Goal: Find specific page/section

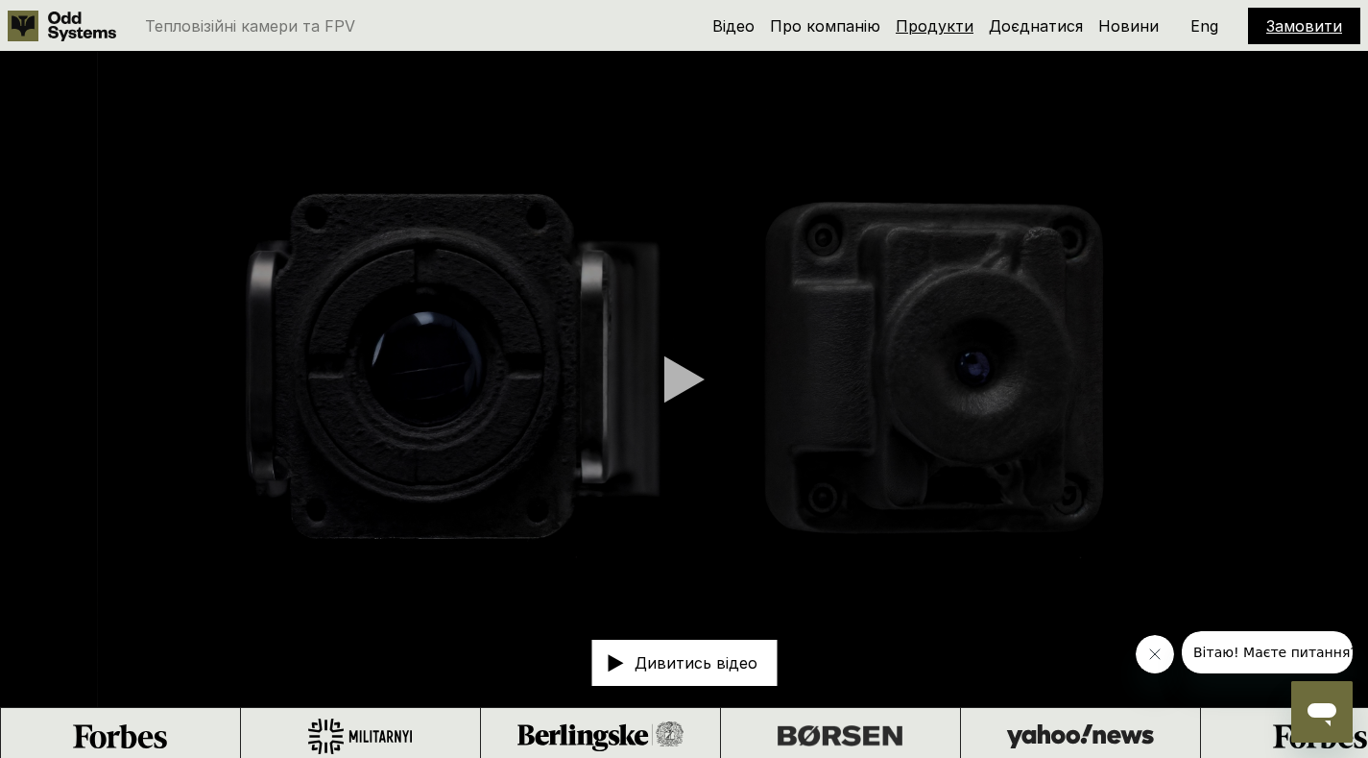
click at [924, 31] on link "Продукти" at bounding box center [935, 25] width 78 height 19
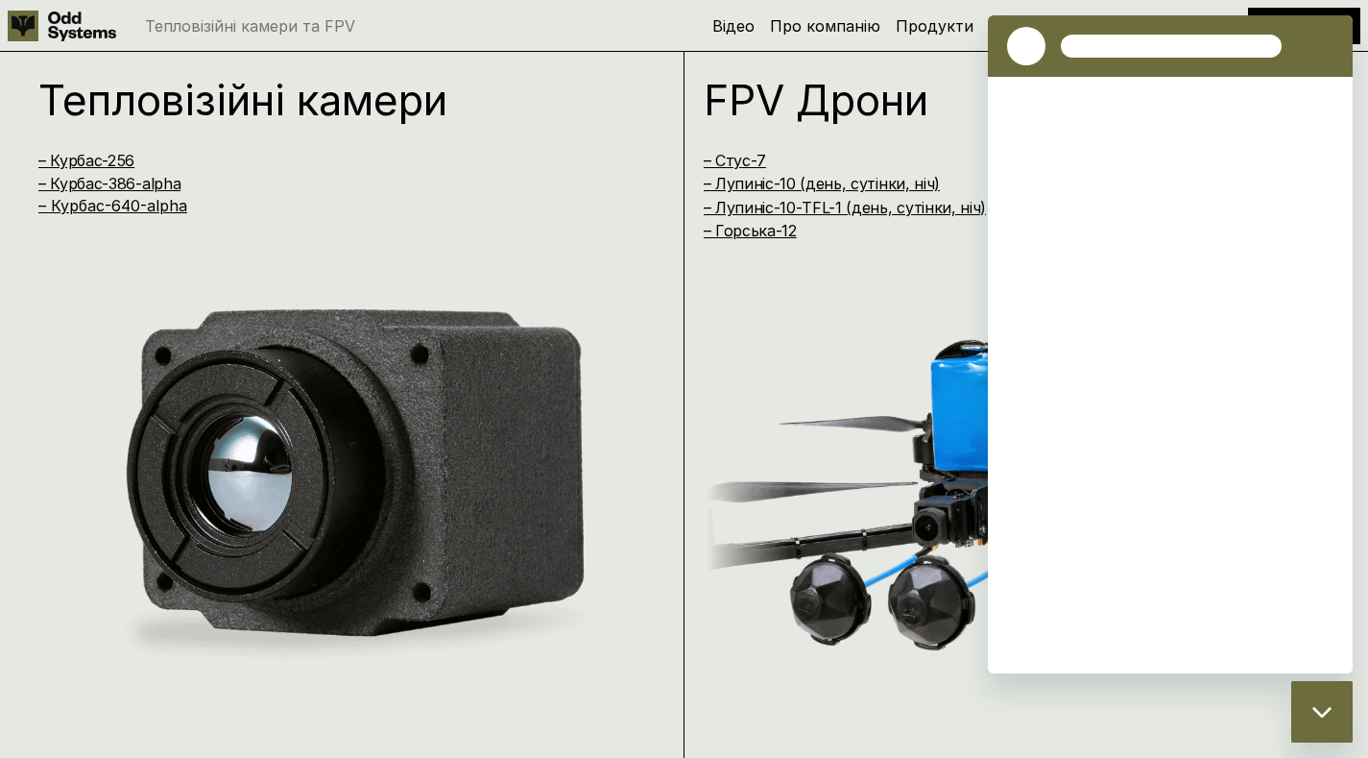
scroll to position [1522, 0]
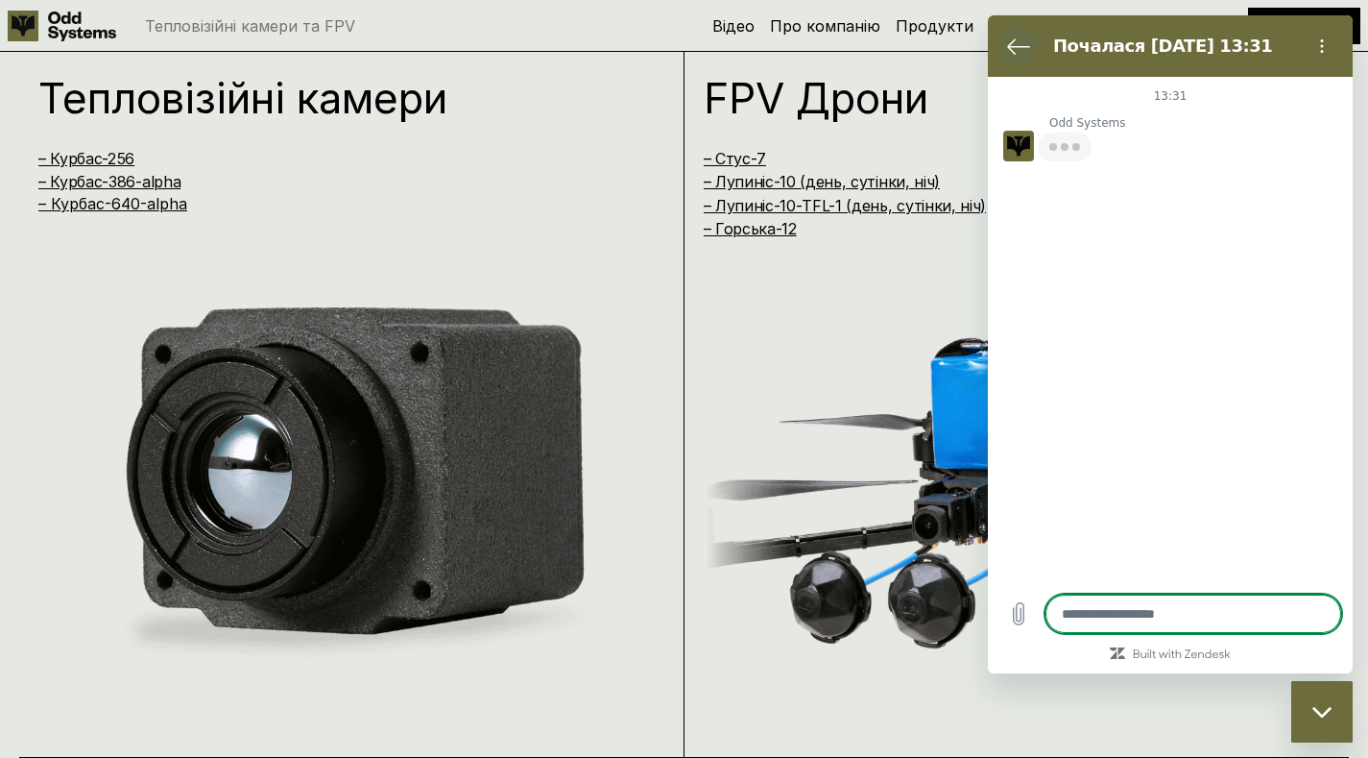
type textarea "*"
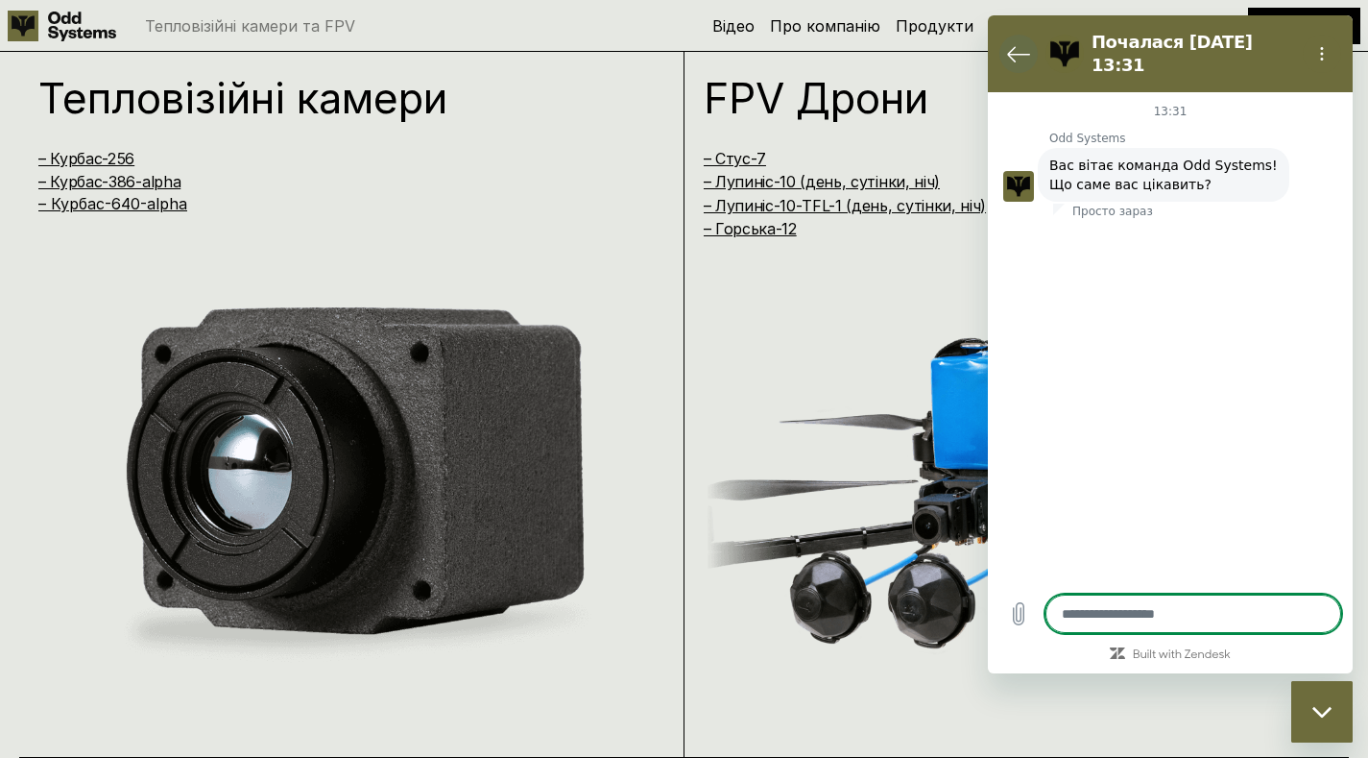
click at [1018, 47] on icon "Повернутися до списку розмов" at bounding box center [1018, 54] width 21 height 14
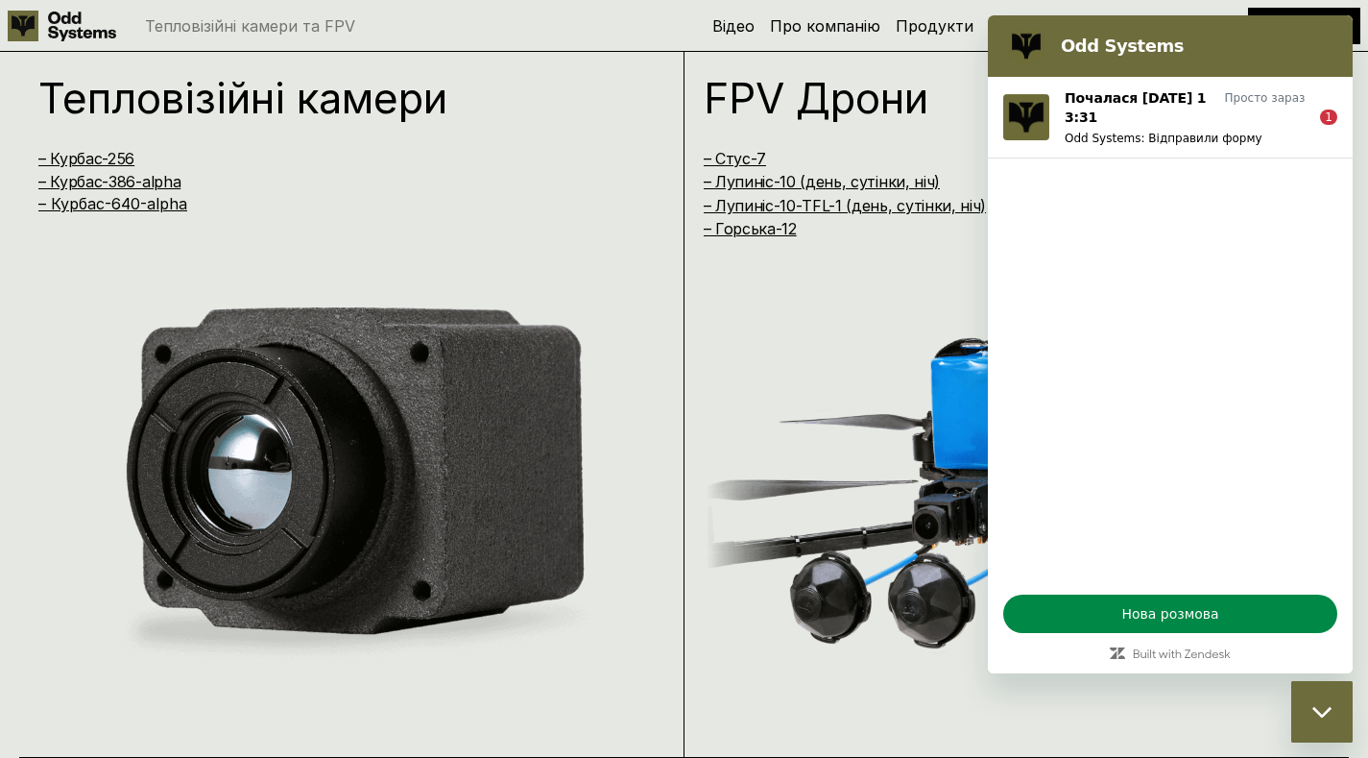
click at [682, 294] on div "Тепловізійні камери – [GEOGRAPHIC_DATA]-256 – [GEOGRAPHIC_DATA]-386-alpha – Кур…" at bounding box center [351, 397] width 665 height 719
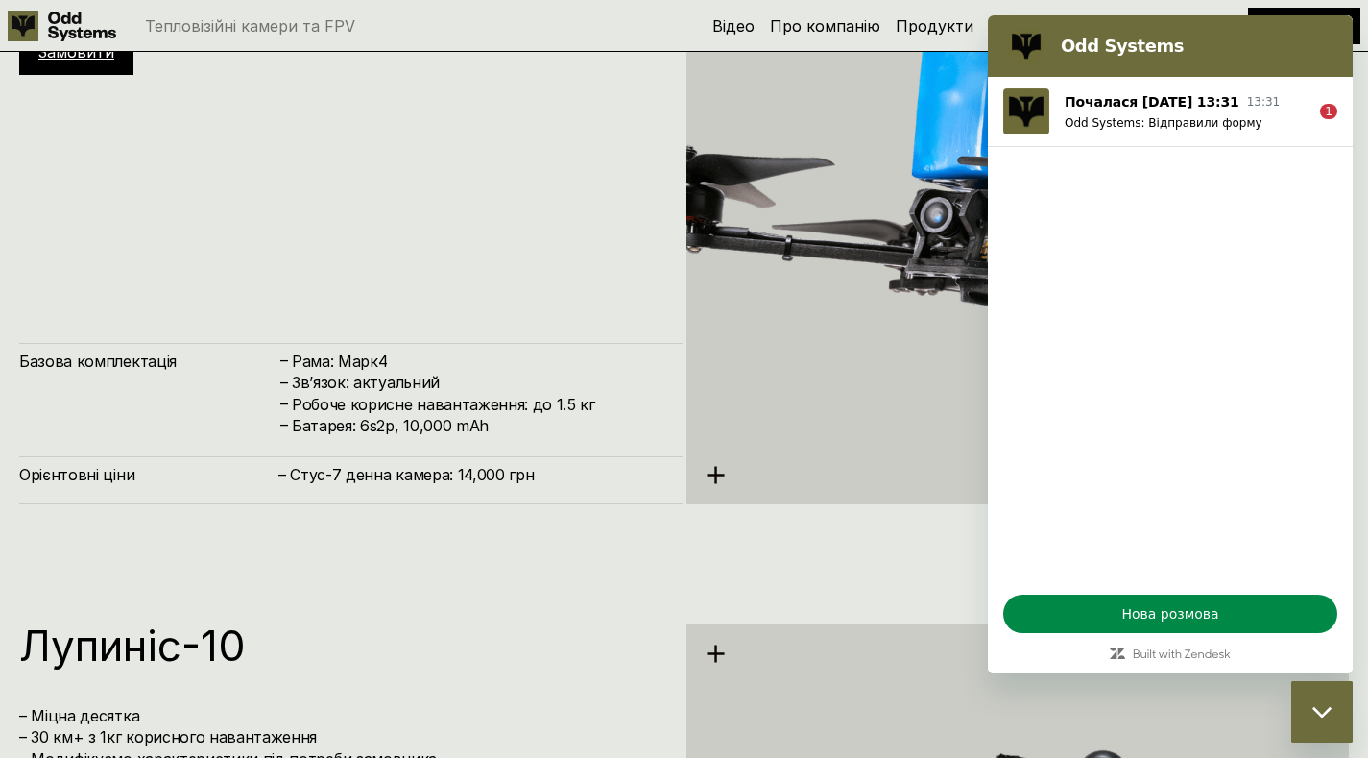
scroll to position [4863, 0]
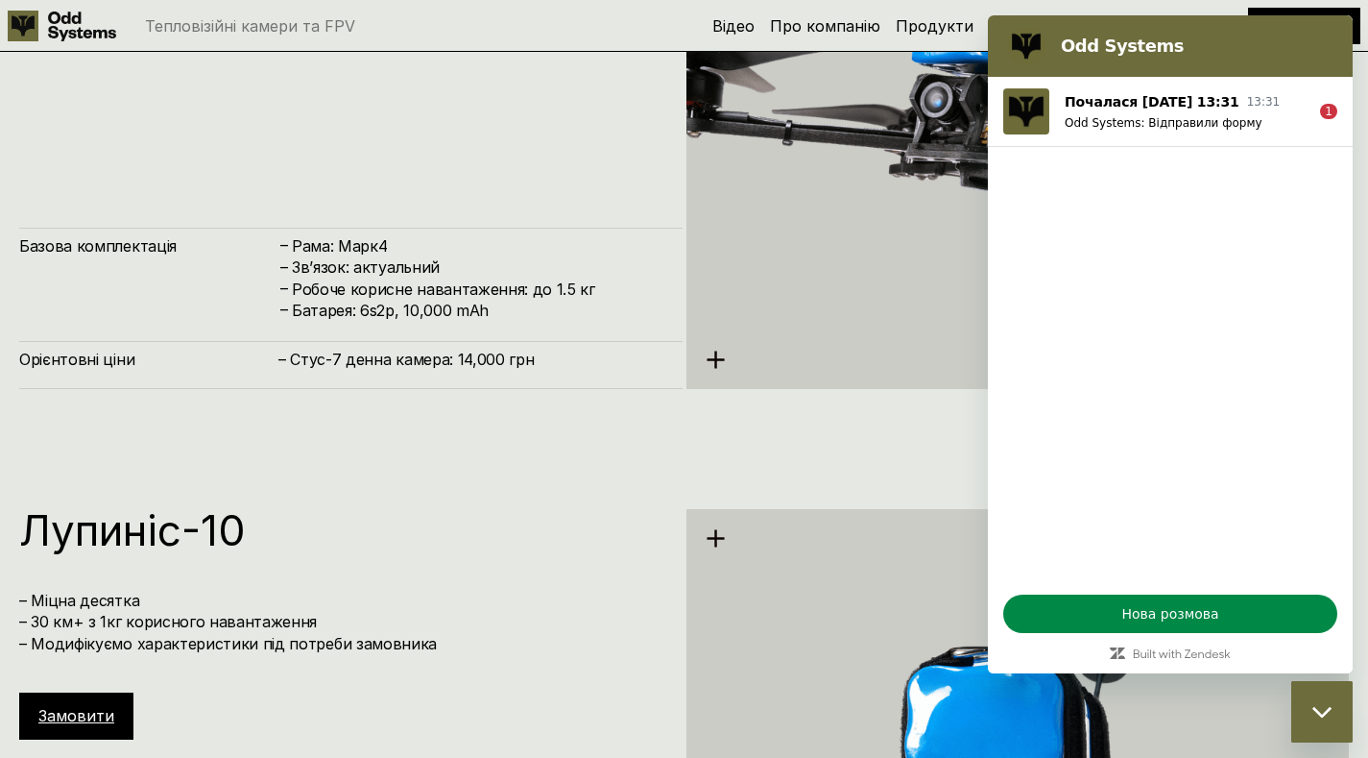
click at [1152, 34] on div "Odd Systems" at bounding box center [1166, 46] width 334 height 38
click at [1213, 32] on div "Odd Systems" at bounding box center [1166, 46] width 334 height 38
click at [1314, 700] on div "Закрити вікно обміну повідомленнями" at bounding box center [1322, 712] width 58 height 58
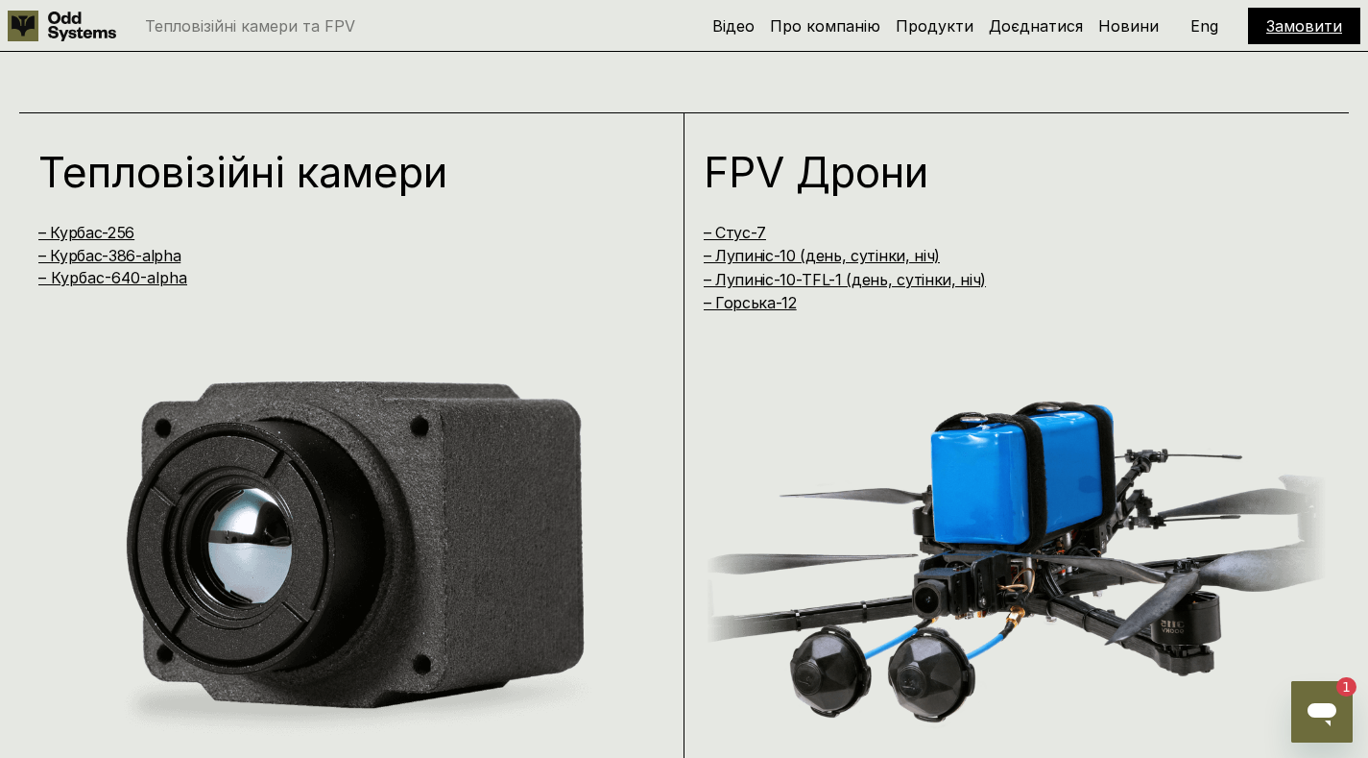
scroll to position [1522, 0]
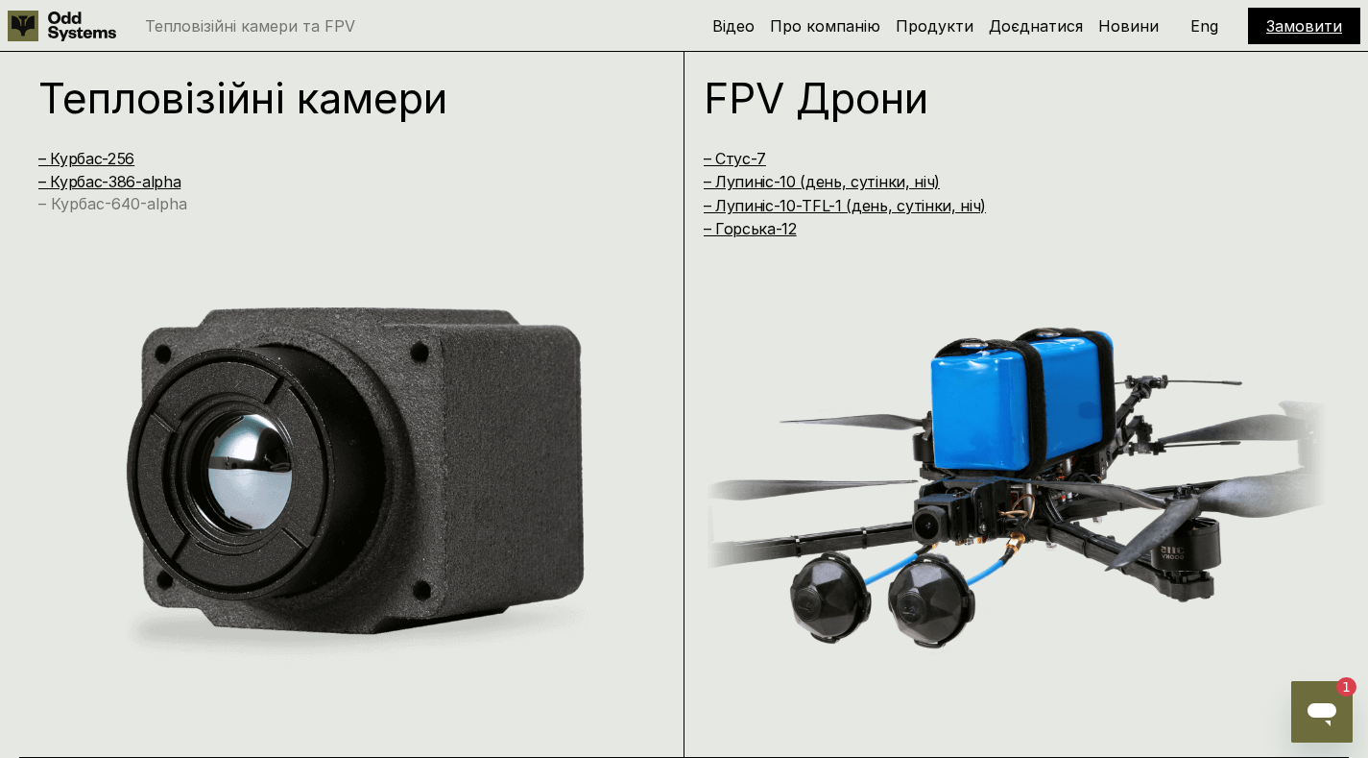
click at [179, 210] on link "– Курбас-640-alpha" at bounding box center [112, 203] width 149 height 19
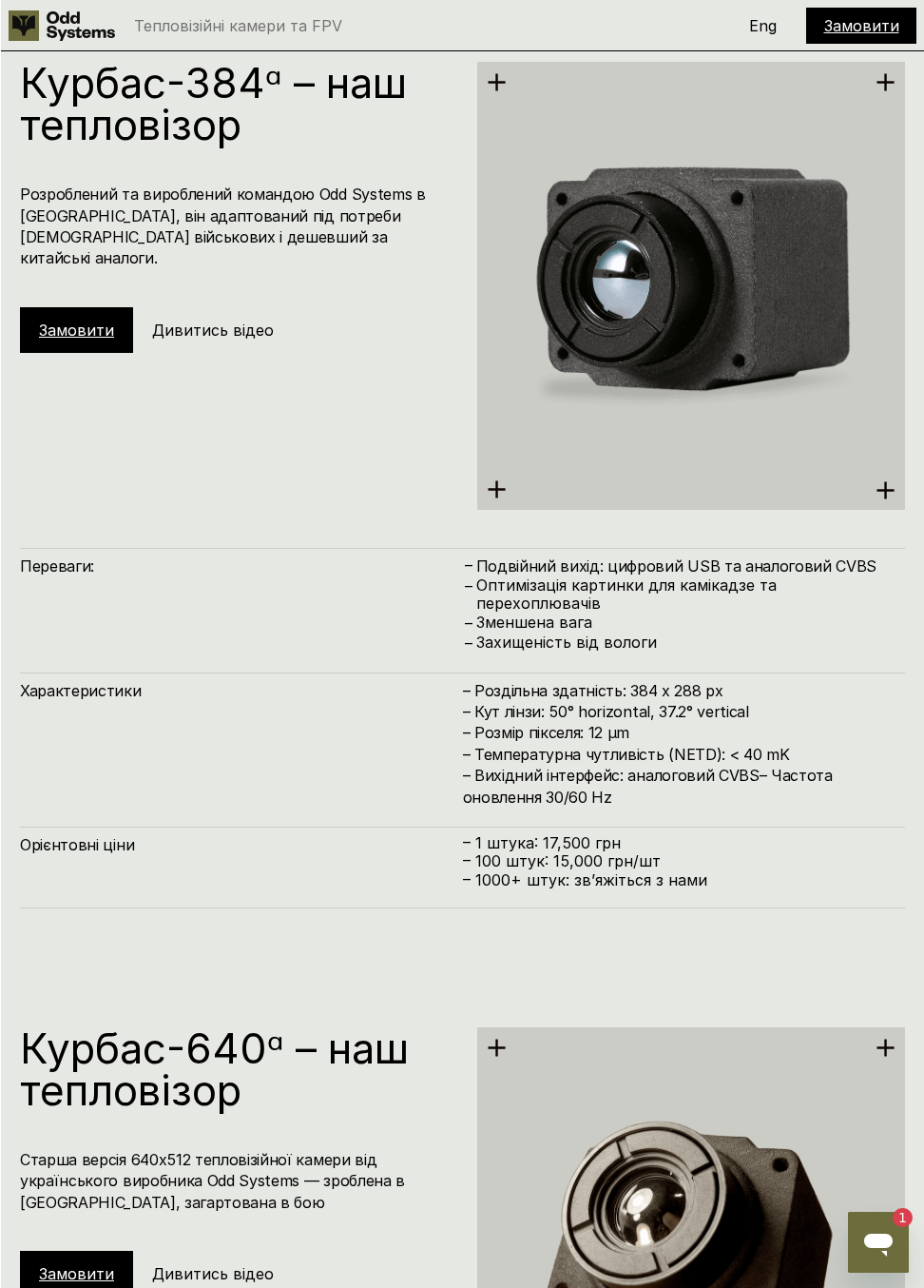
scroll to position [3503, 0]
